Goal: Information Seeking & Learning: Understand process/instructions

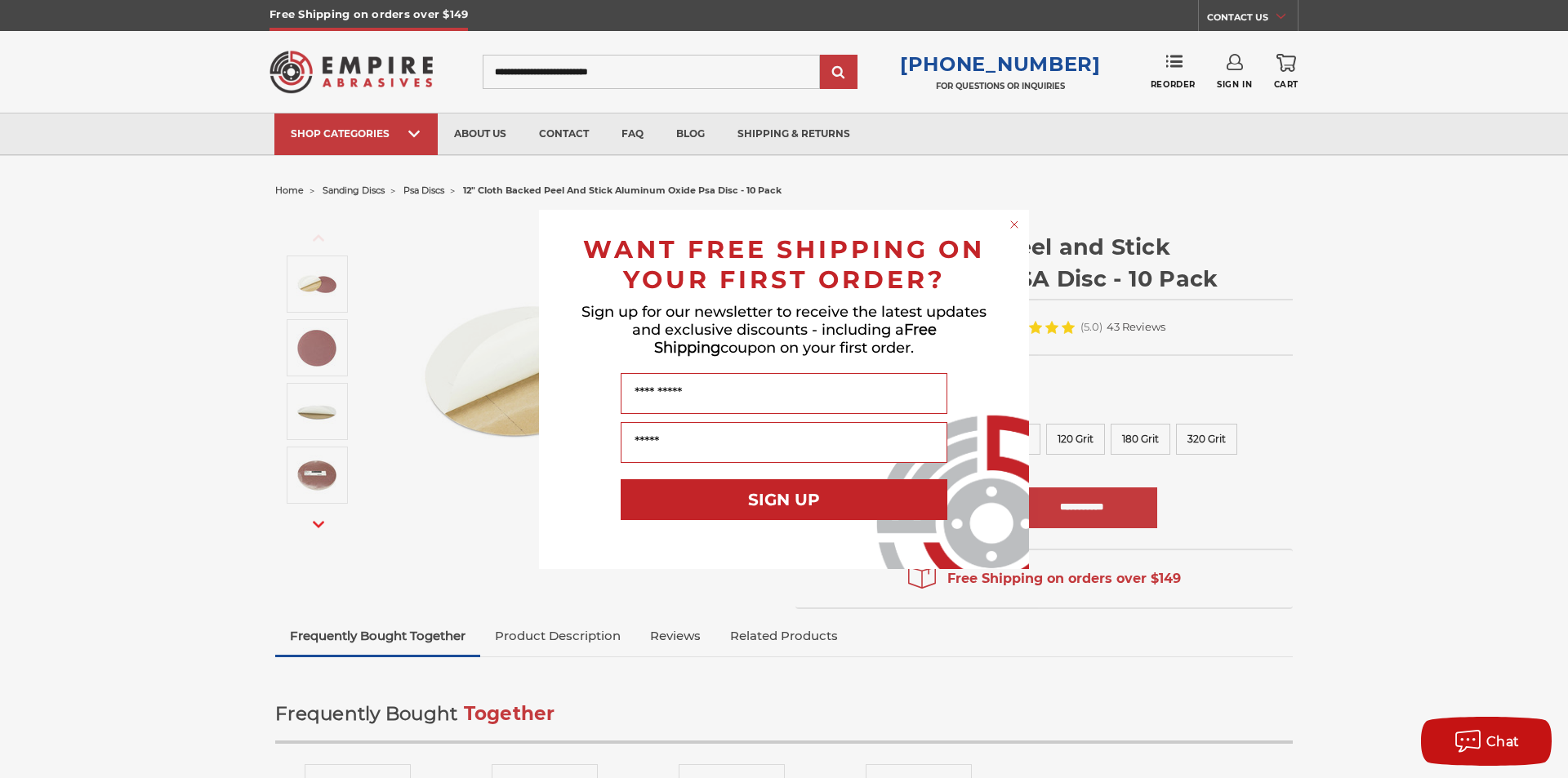
click at [1016, 222] on circle "Close dialog" at bounding box center [1015, 224] width 15 height 15
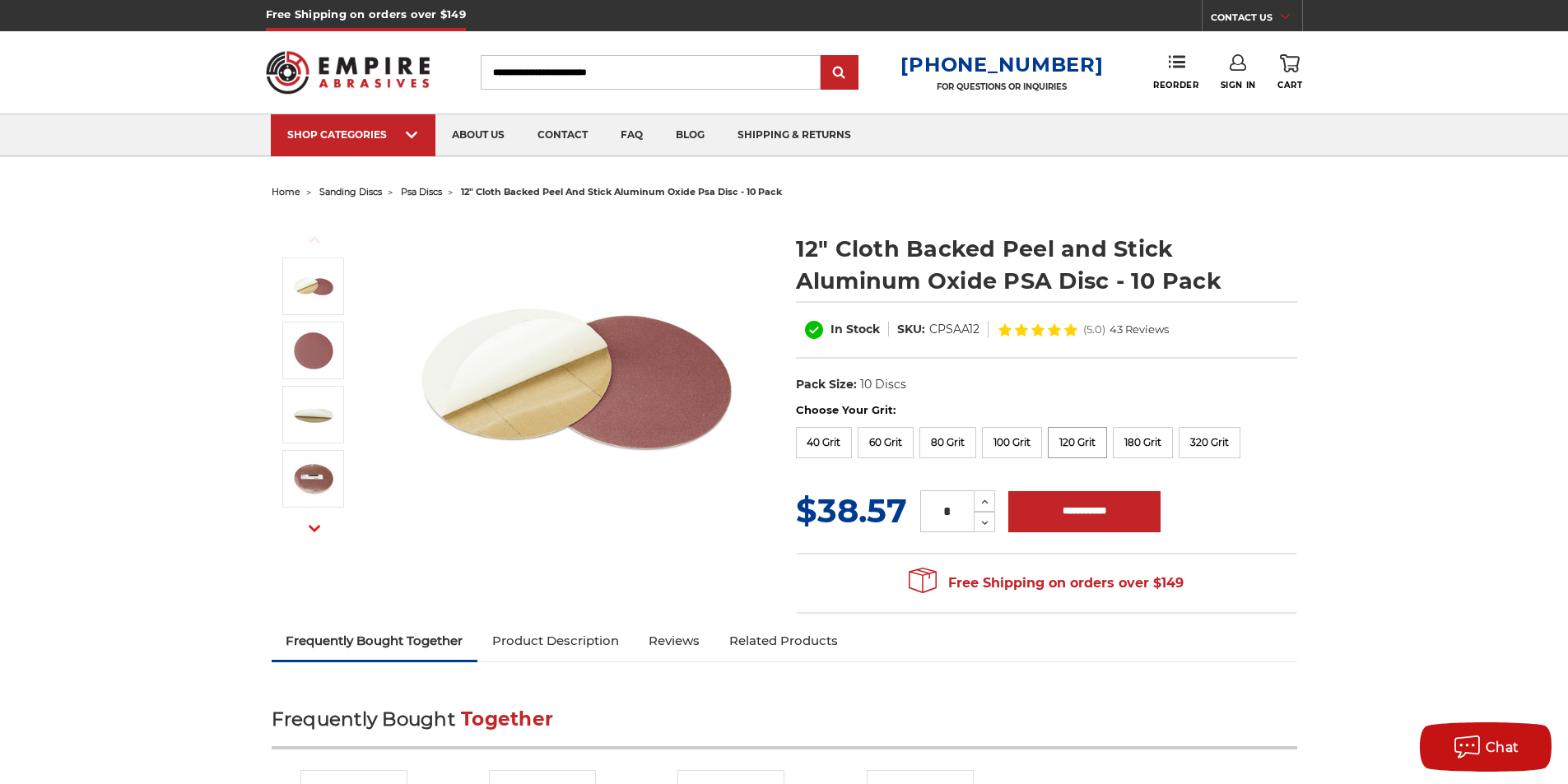
click at [1068, 443] on label "120 Grit" at bounding box center [1077, 443] width 59 height 31
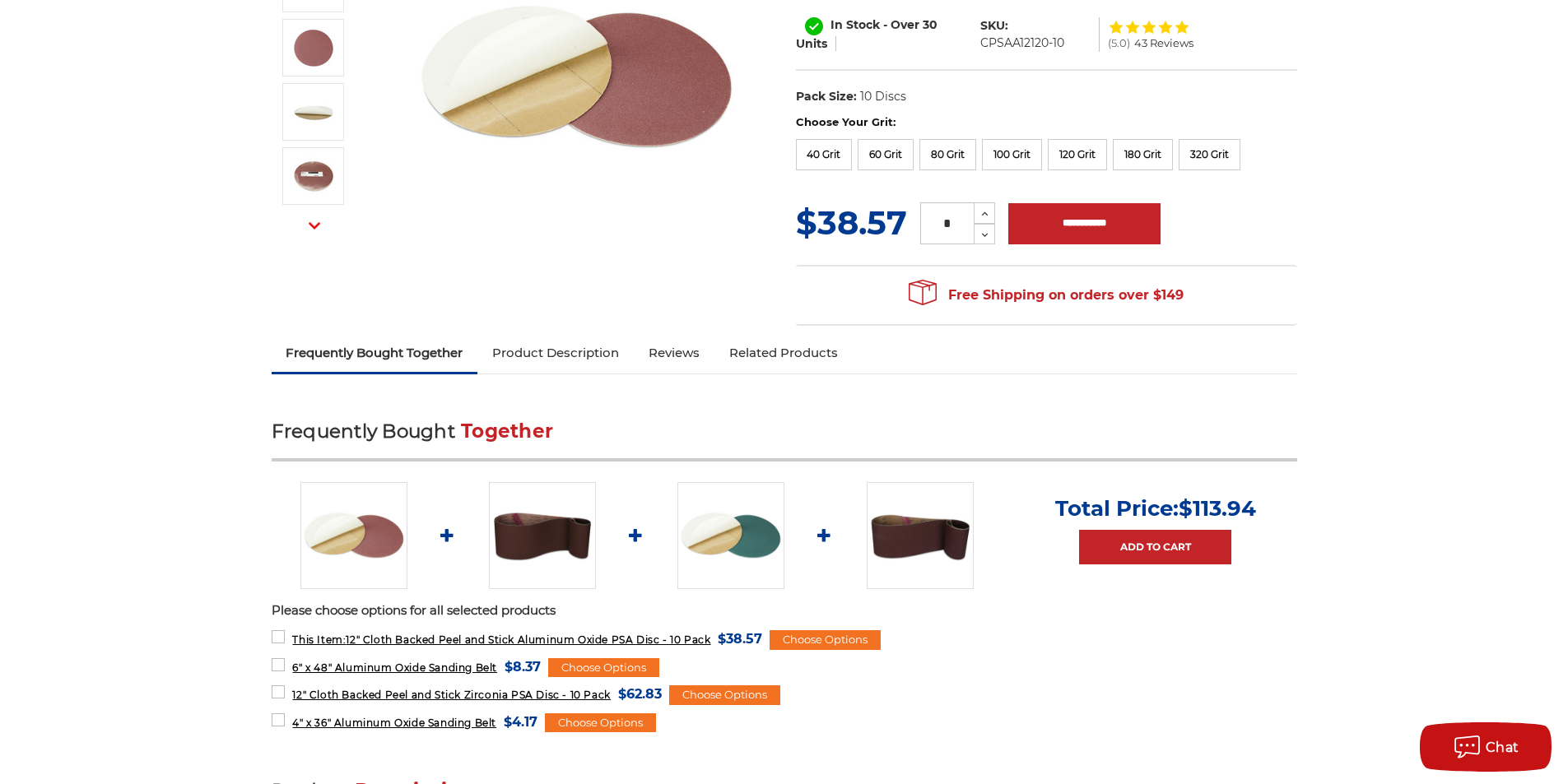
scroll to position [247, 0]
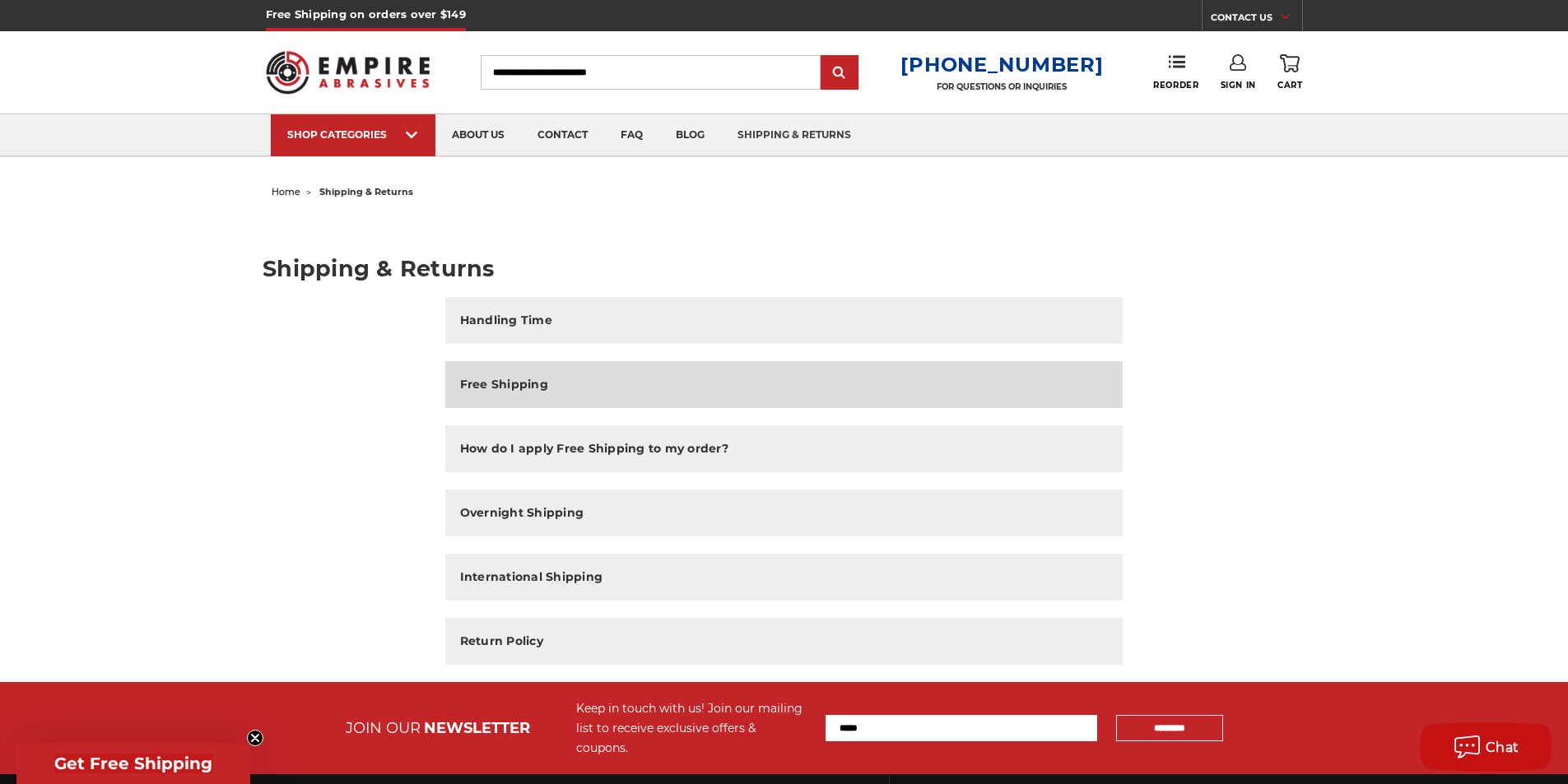
click at [485, 380] on h2 "Free Shipping" at bounding box center [504, 385] width 88 height 17
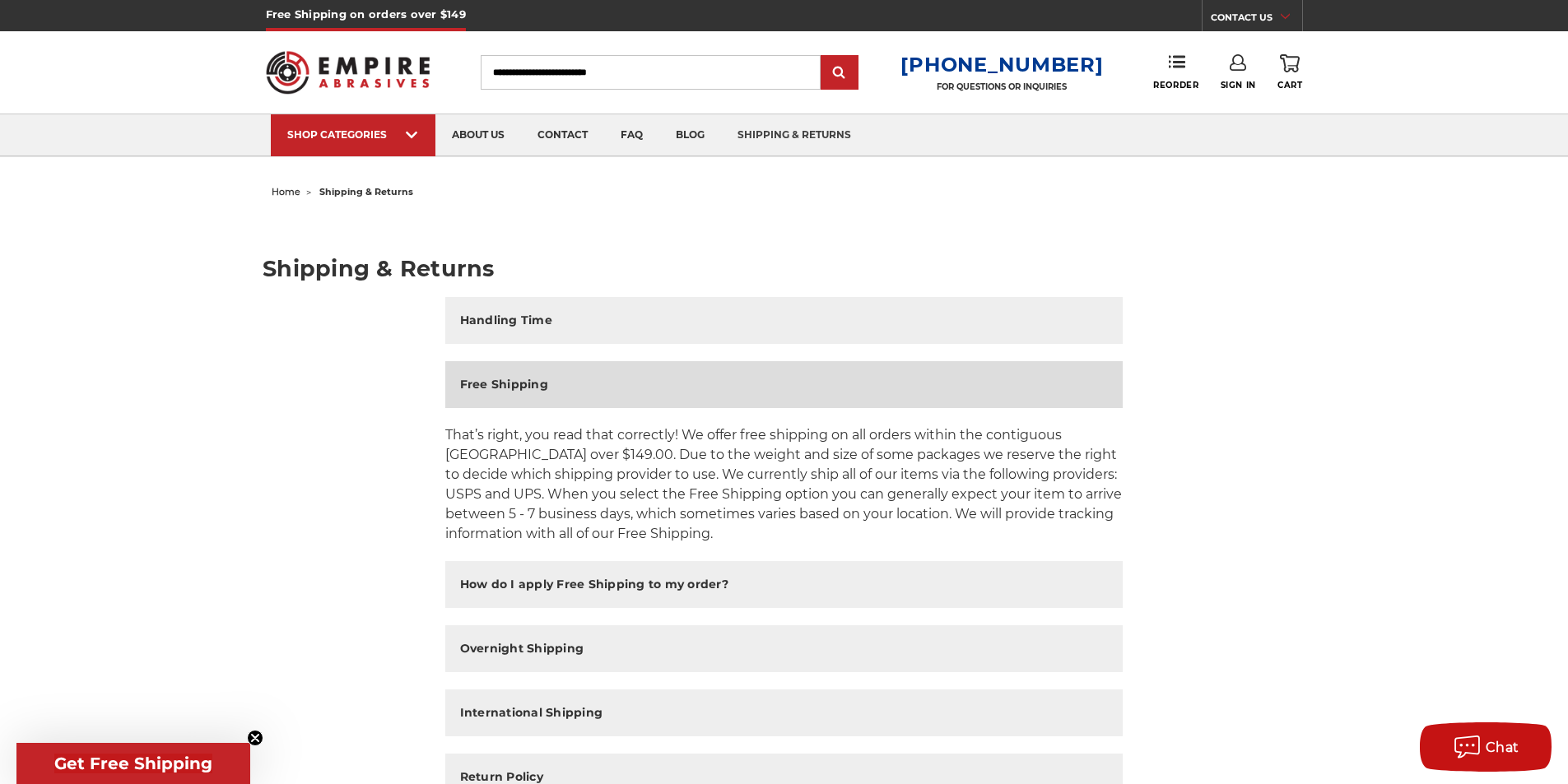
click at [517, 386] on h2 "Free Shipping" at bounding box center [504, 385] width 88 height 17
